Goal: Transaction & Acquisition: Purchase product/service

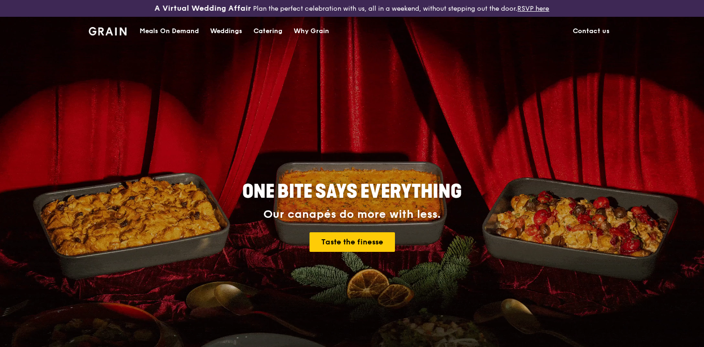
click at [183, 34] on div "Meals On Demand" at bounding box center [169, 31] width 59 height 28
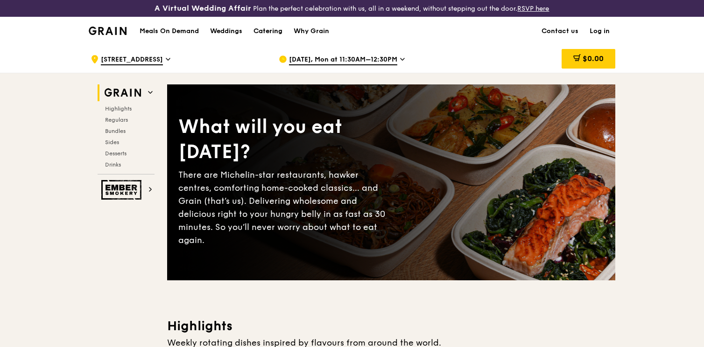
click at [276, 37] on div "Catering" at bounding box center [267, 31] width 29 height 28
click at [185, 30] on h1 "Meals On Demand" at bounding box center [169, 31] width 59 height 9
click at [168, 34] on h1 "Meals On Demand" at bounding box center [169, 31] width 59 height 9
click at [167, 30] on h1 "Meals On Demand" at bounding box center [169, 31] width 59 height 9
click at [120, 110] on span "Highlights" at bounding box center [120, 108] width 30 height 7
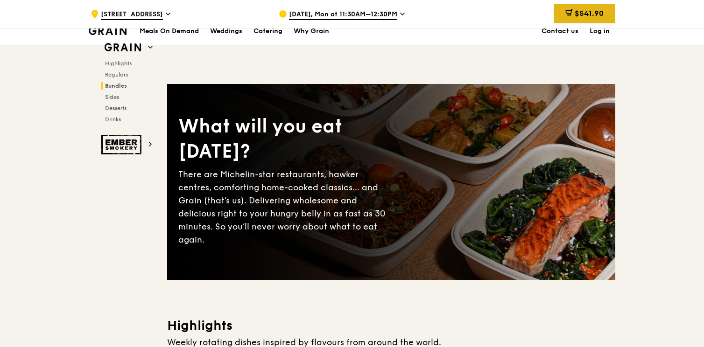
click at [571, 10] on icon at bounding box center [568, 12] width 7 height 7
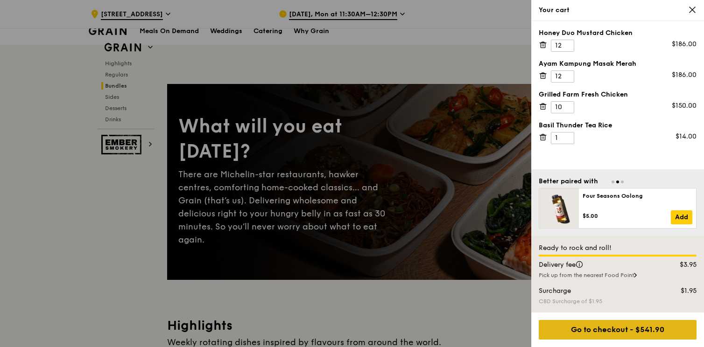
click at [626, 332] on div "Go to checkout - $541.90" at bounding box center [618, 330] width 158 height 20
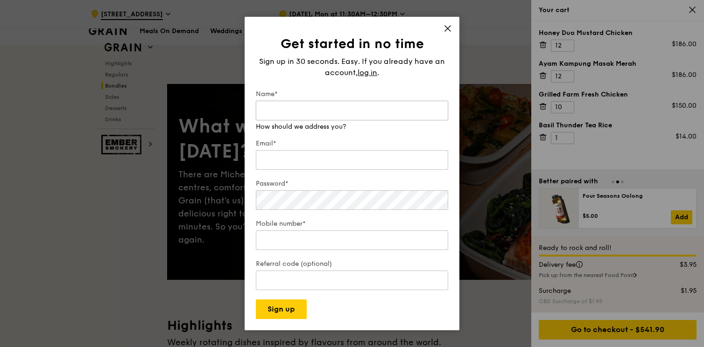
click at [359, 105] on input "Name*" at bounding box center [352, 111] width 192 height 20
type input "[PERSON_NAME]"
click at [325, 164] on div "Email*" at bounding box center [352, 155] width 192 height 33
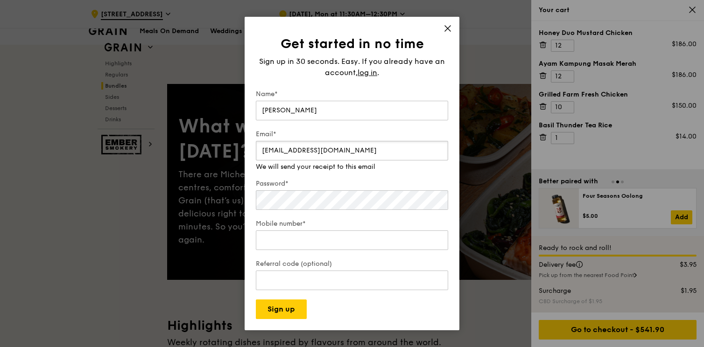
type input "[EMAIL_ADDRESS][DOMAIN_NAME]"
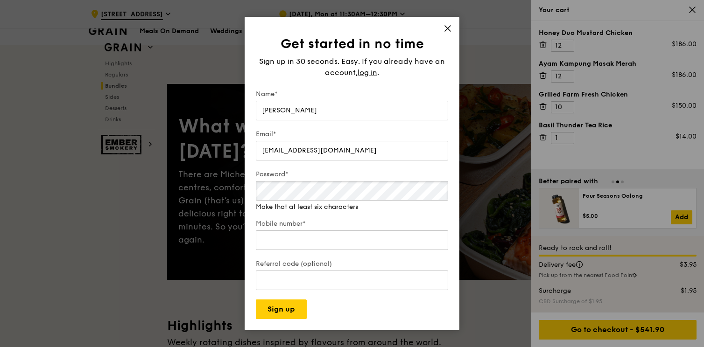
drag, startPoint x: 325, startPoint y: 164, endPoint x: 302, endPoint y: 210, distance: 50.9
click at [303, 206] on div "Password* Make that at least six characters" at bounding box center [352, 191] width 192 height 42
click at [301, 242] on div "Mobile number*" at bounding box center [352, 235] width 192 height 33
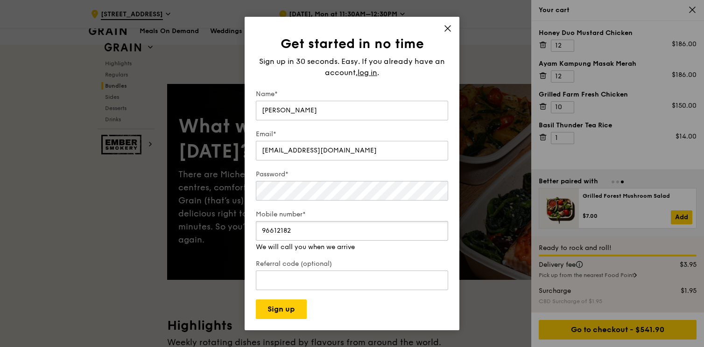
type input "96612182"
click at [373, 321] on div "Get started in no time Sign up in 30 seconds. Easy. If you already have an acco…" at bounding box center [352, 174] width 215 height 314
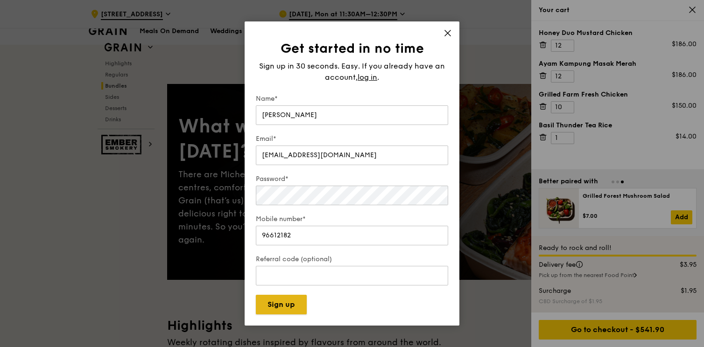
click at [274, 305] on button "Sign up" at bounding box center [281, 305] width 51 height 20
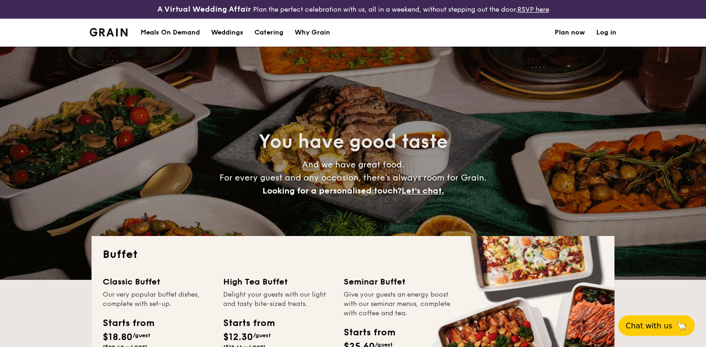
select select
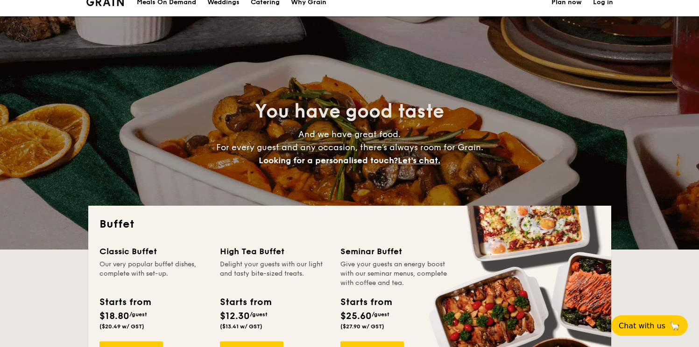
scroll to position [54, 0]
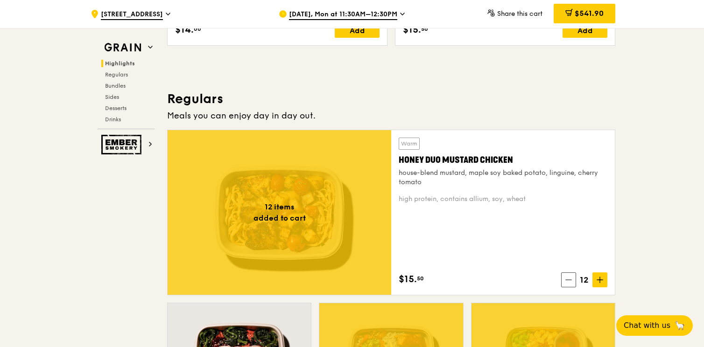
scroll to position [568, 0]
click at [590, 5] on div "$541.90" at bounding box center [585, 14] width 62 height 20
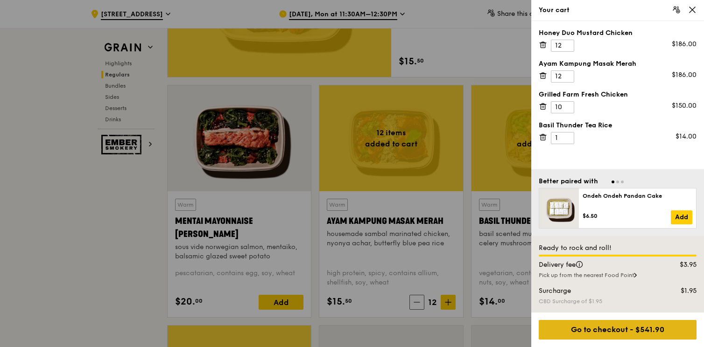
scroll to position [824, 0]
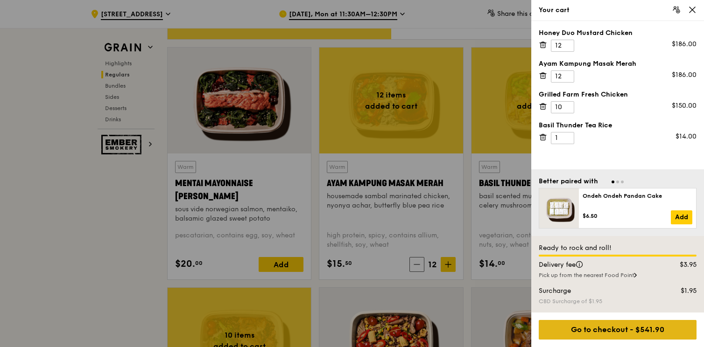
click at [615, 324] on div "Go to checkout - $541.90" at bounding box center [618, 330] width 158 height 20
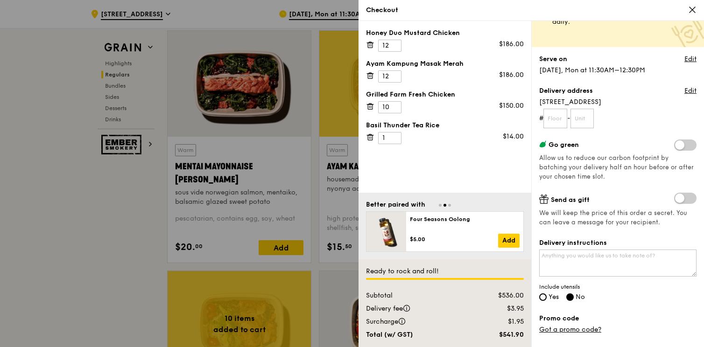
scroll to position [55, 0]
click at [540, 296] on input "Yes" at bounding box center [542, 296] width 7 height 7
radio input "true"
radio input "false"
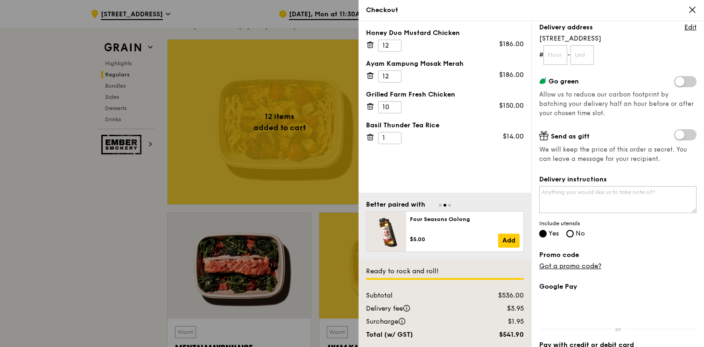
scroll to position [117, 0]
click at [588, 196] on textarea "Delivery instructions" at bounding box center [617, 200] width 157 height 27
drag, startPoint x: 617, startPoint y: 193, endPoint x: 640, endPoint y: 193, distance: 22.9
click at [617, 193] on textarea "Please drop the delivery at 2 Central Boulevard, East Tower reception." at bounding box center [617, 200] width 157 height 27
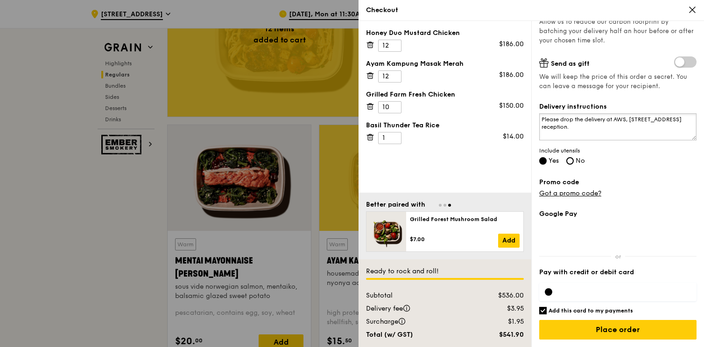
scroll to position [747, 0]
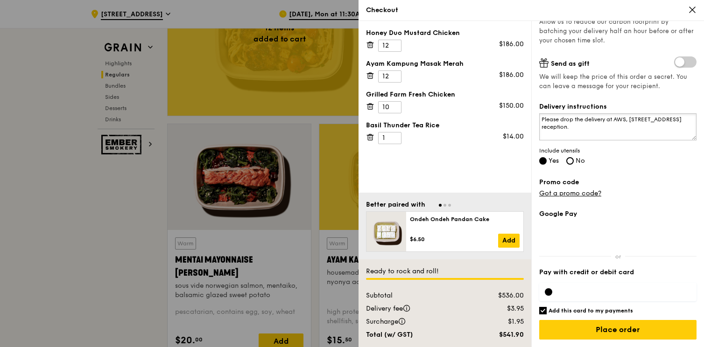
type textarea "Please drop the delivery at AWS, 2 Central Boulevard, East Tower reception."
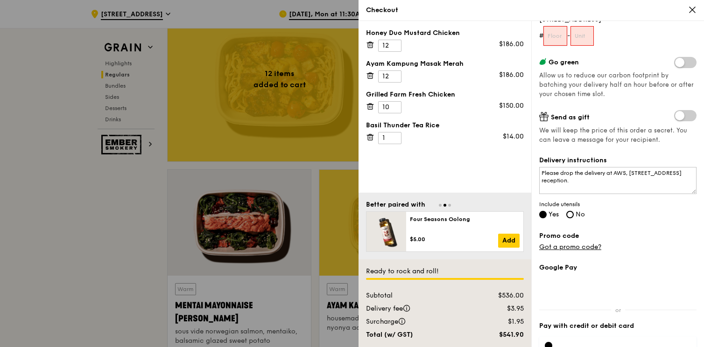
scroll to position [136, 0]
click at [559, 35] on input "text" at bounding box center [555, 37] width 24 height 20
type input "05"
click at [589, 35] on input "text" at bounding box center [582, 37] width 24 height 20
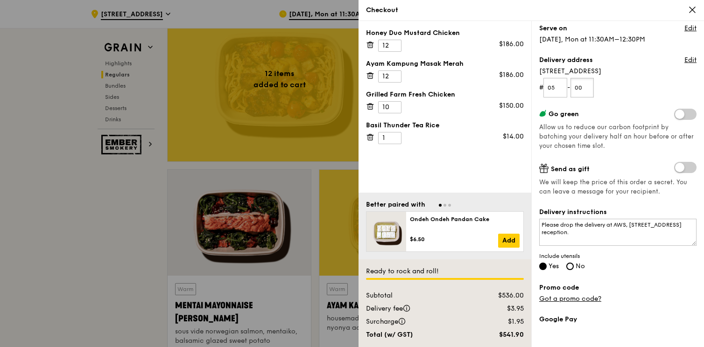
scroll to position [139, 0]
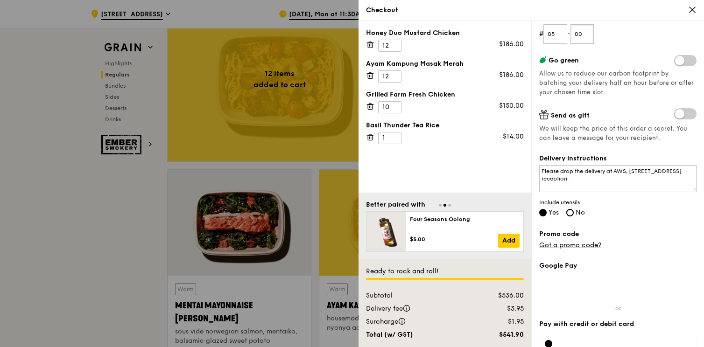
type input "00"
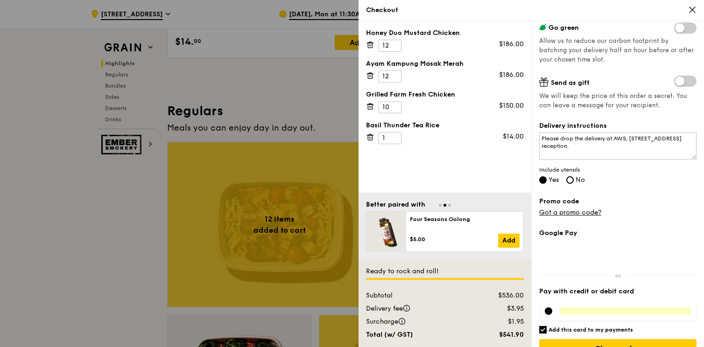
scroll to position [190, 0]
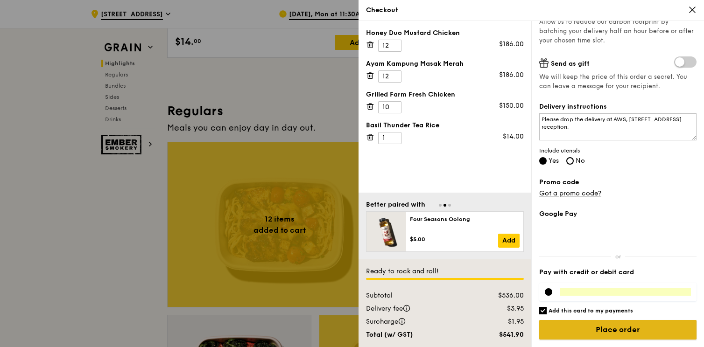
click at [617, 330] on input "Place order" at bounding box center [617, 330] width 157 height 20
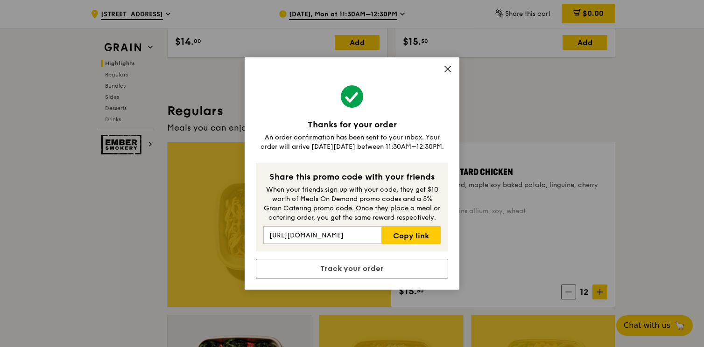
click at [449, 70] on icon at bounding box center [447, 69] width 8 height 8
